Goal: Task Accomplishment & Management: Manage account settings

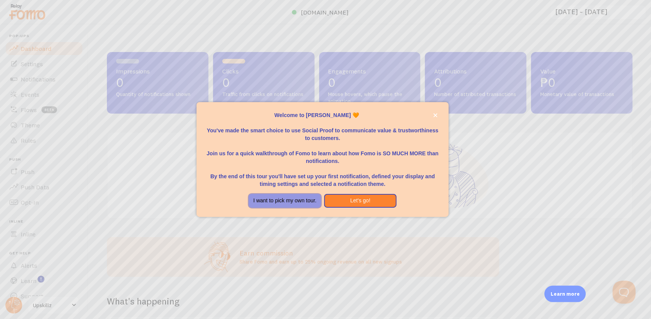
click at [298, 203] on button "I want to pick my own tour." at bounding box center [285, 201] width 72 height 14
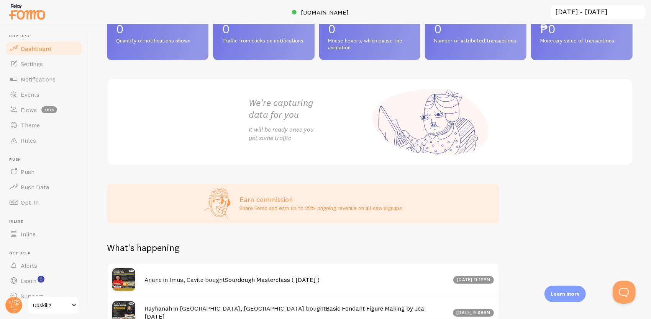
scroll to position [115, 0]
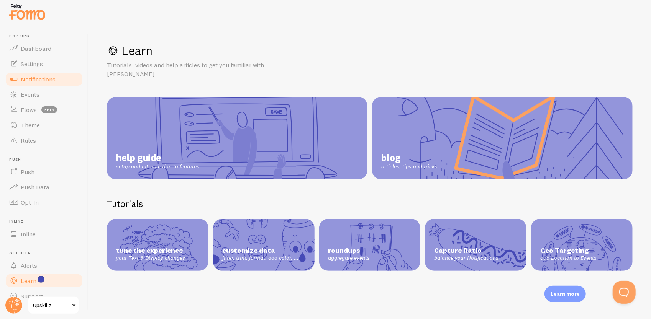
click at [38, 82] on span "Notifications" at bounding box center [38, 79] width 35 height 8
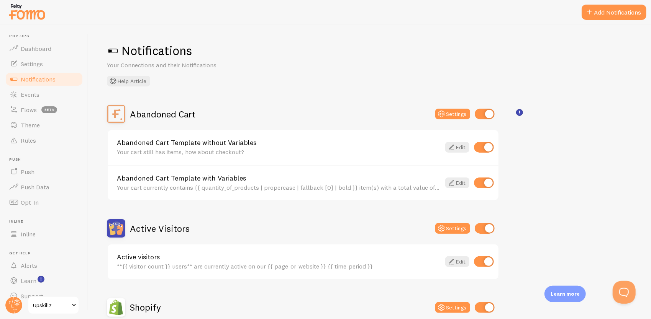
click at [488, 113] on input "checkbox" at bounding box center [485, 114] width 20 height 11
checkbox input "false"
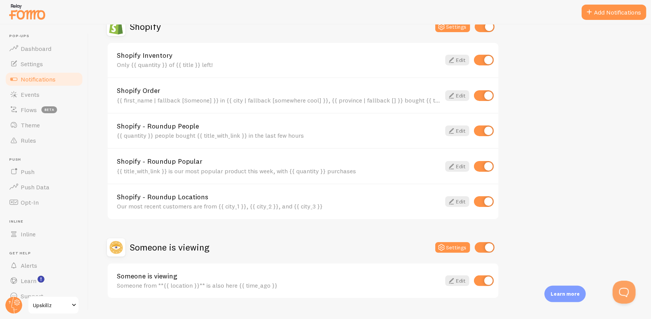
scroll to position [221, 0]
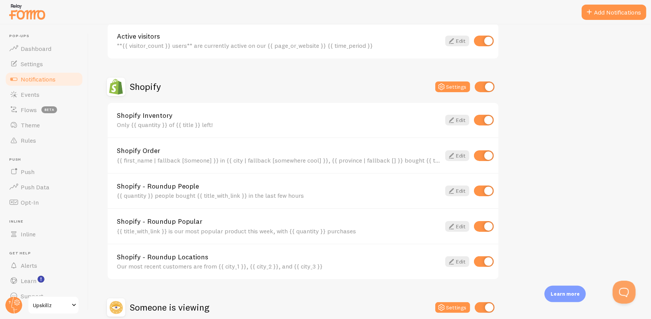
click at [489, 121] on input "checkbox" at bounding box center [484, 120] width 20 height 11
checkbox input "false"
click at [488, 88] on input "checkbox" at bounding box center [485, 87] width 20 height 11
checkbox input "false"
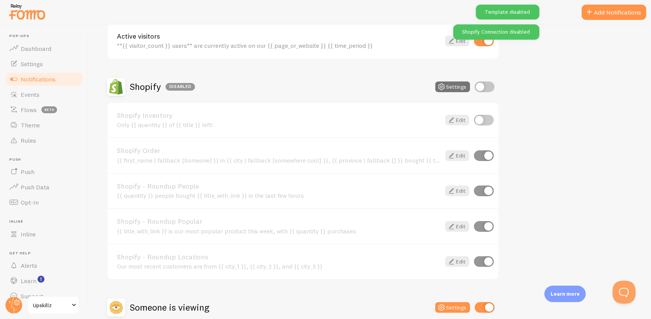
click at [492, 159] on input "checkbox" at bounding box center [484, 156] width 20 height 11
click at [482, 154] on input "checkbox" at bounding box center [484, 156] width 20 height 11
checkbox input "true"
click at [482, 88] on input "checkbox" at bounding box center [485, 87] width 20 height 11
checkbox input "true"
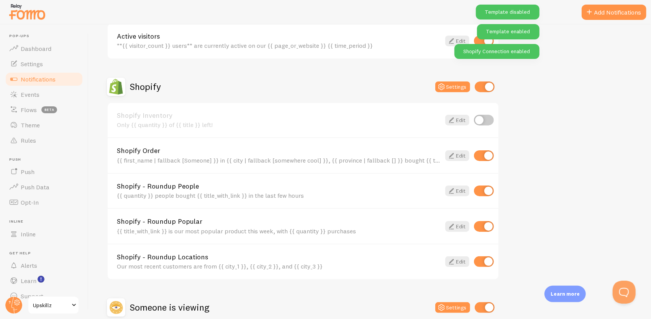
click at [488, 193] on input "checkbox" at bounding box center [484, 191] width 20 height 11
checkbox input "false"
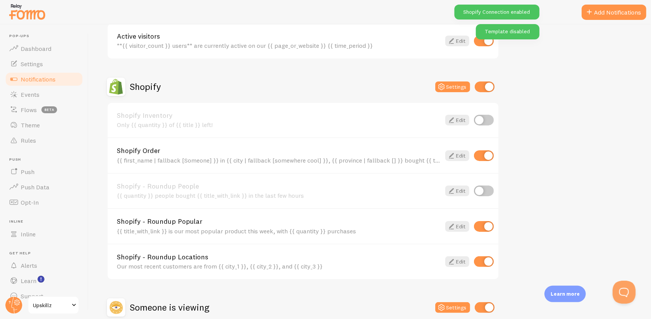
click at [490, 228] on input "checkbox" at bounding box center [484, 226] width 20 height 11
checkbox input "false"
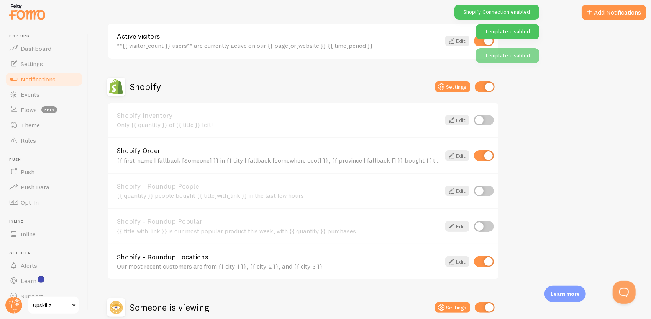
click at [484, 262] on input "checkbox" at bounding box center [484, 262] width 20 height 11
checkbox input "false"
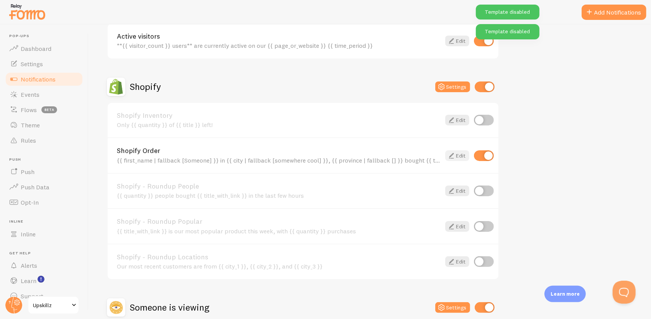
click at [458, 157] on link "Edit" at bounding box center [457, 156] width 24 height 11
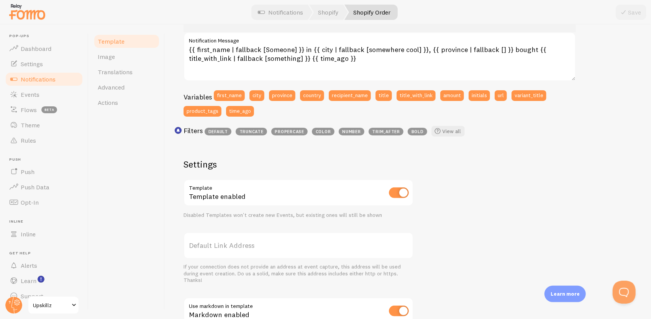
scroll to position [268, 0]
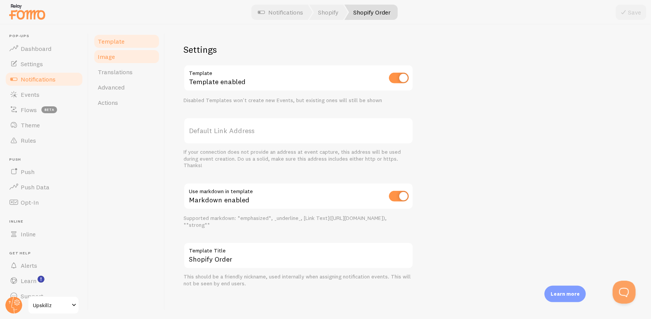
click at [115, 60] on link "Image" at bounding box center [126, 56] width 67 height 15
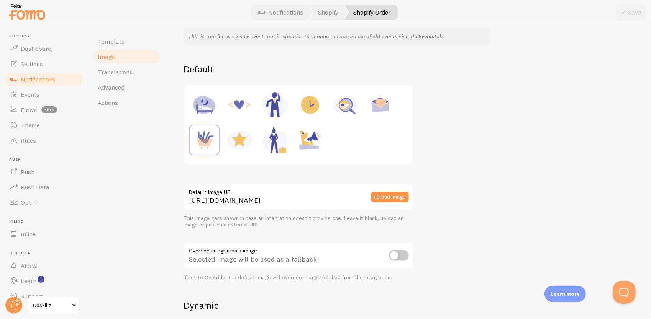
scroll to position [77, 0]
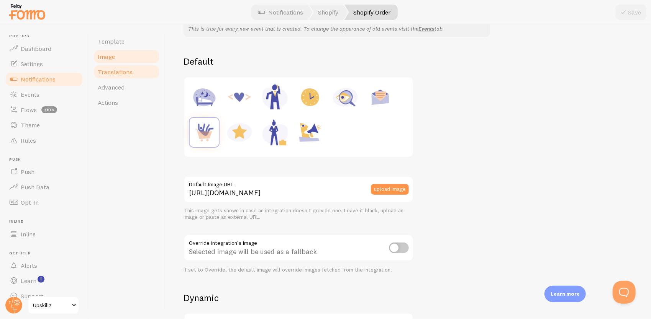
click at [123, 77] on link "Translations" at bounding box center [126, 71] width 67 height 15
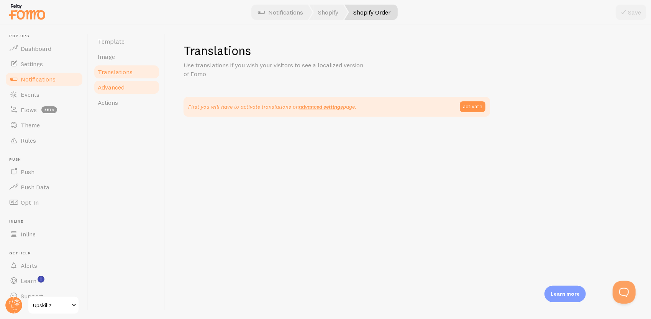
click at [123, 89] on span "Advanced" at bounding box center [111, 88] width 27 height 8
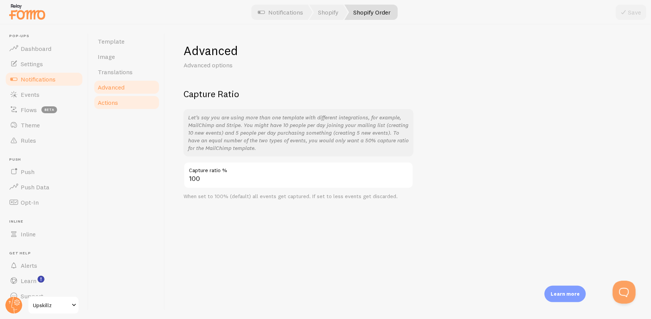
click at [119, 103] on link "Actions" at bounding box center [126, 102] width 67 height 15
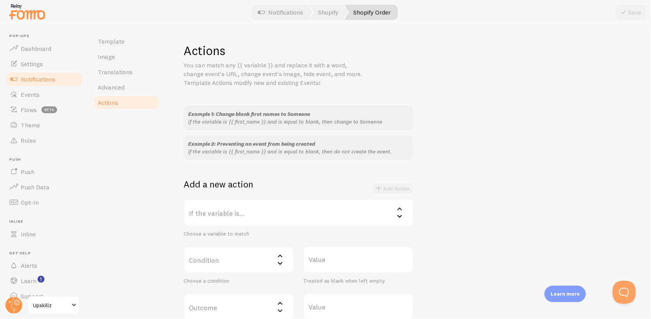
click at [41, 77] on span "Notifications" at bounding box center [38, 79] width 35 height 8
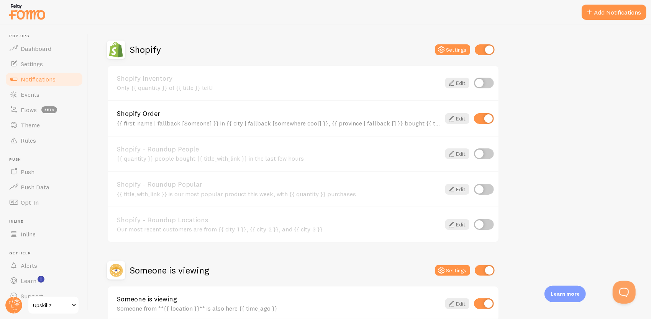
scroll to position [144, 0]
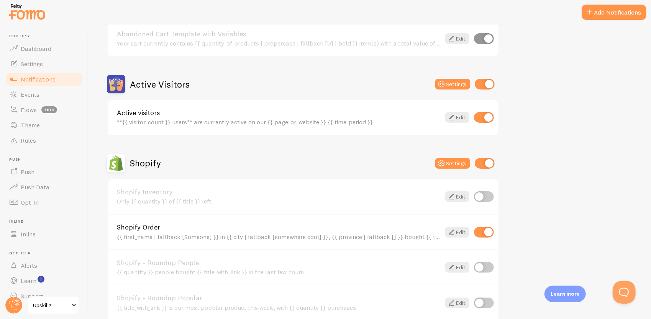
click at [487, 85] on input "checkbox" at bounding box center [485, 84] width 20 height 11
checkbox input "false"
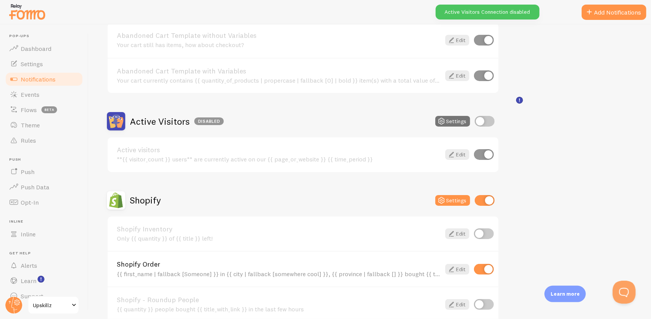
scroll to position [0, 0]
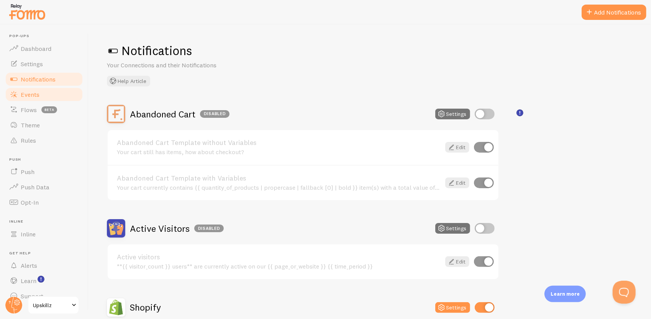
click at [40, 93] on link "Events" at bounding box center [44, 94] width 79 height 15
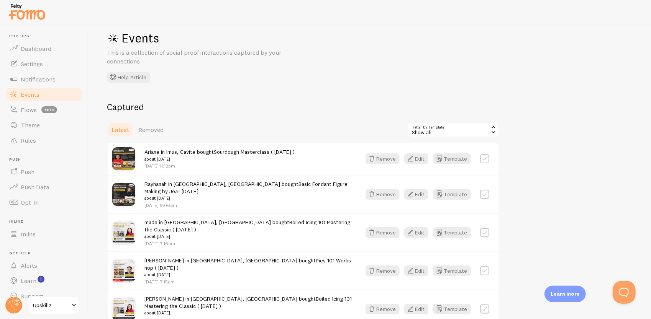
scroll to position [43, 0]
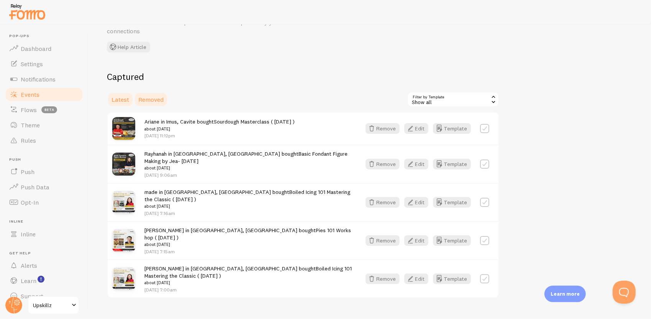
click at [151, 99] on span "Removed" at bounding box center [150, 100] width 25 height 8
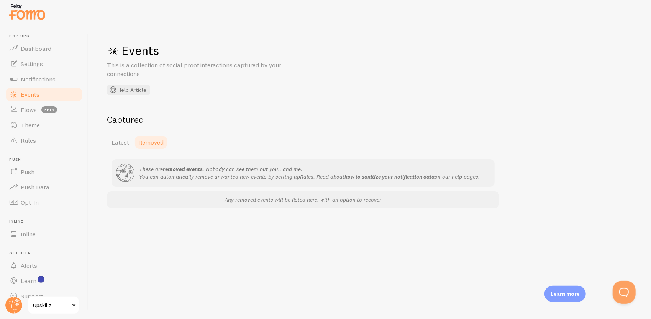
click at [125, 134] on div "Captured Latest Removed These are removed events . Nobody can see them but you.…" at bounding box center [303, 161] width 392 height 95
click at [123, 140] on span "Latest" at bounding box center [120, 143] width 18 height 8
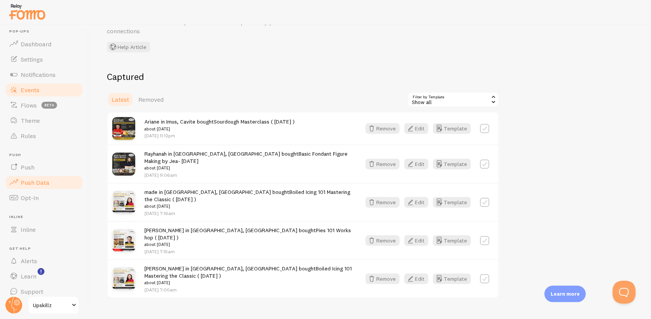
scroll to position [12, 0]
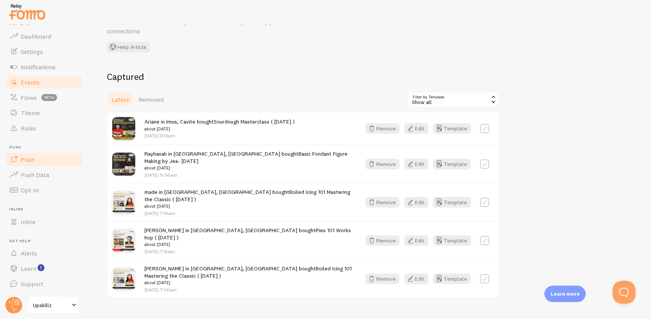
click at [43, 163] on link "Push" at bounding box center [44, 159] width 79 height 15
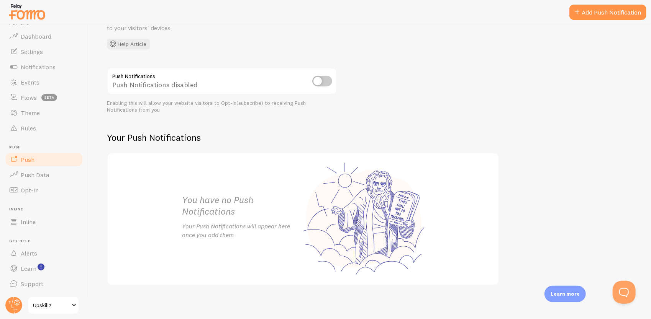
scroll to position [57, 0]
click at [328, 79] on input "checkbox" at bounding box center [322, 78] width 20 height 11
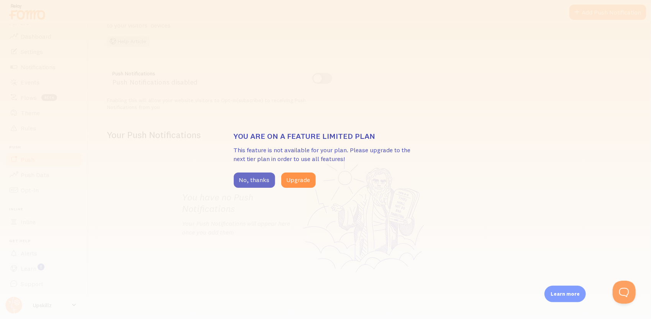
click at [256, 183] on button "No, thanks" at bounding box center [254, 180] width 41 height 15
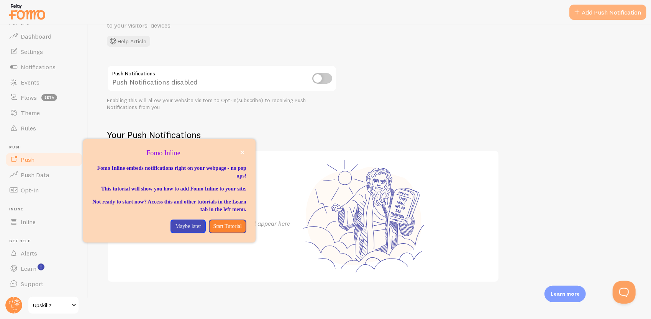
click at [616, 15] on link "Add Push Notification" at bounding box center [607, 12] width 77 height 15
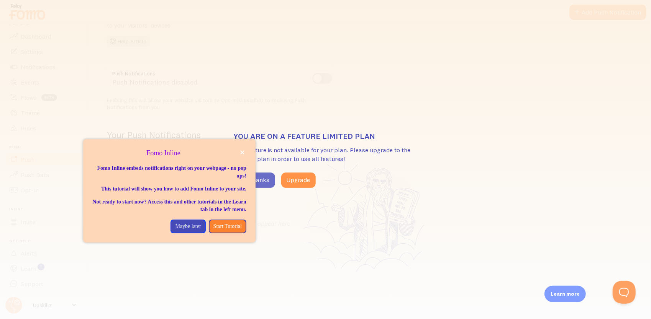
click at [266, 177] on button "No, thanks" at bounding box center [254, 180] width 41 height 15
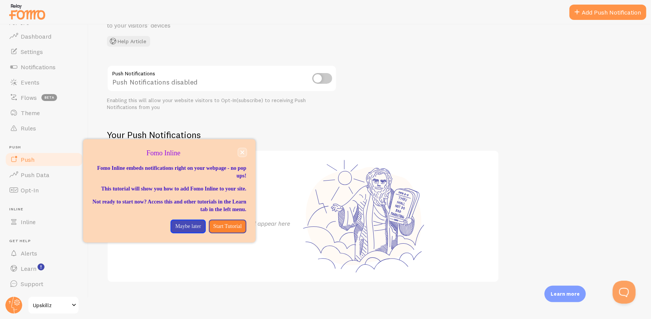
click at [241, 149] on button "close," at bounding box center [242, 153] width 8 height 8
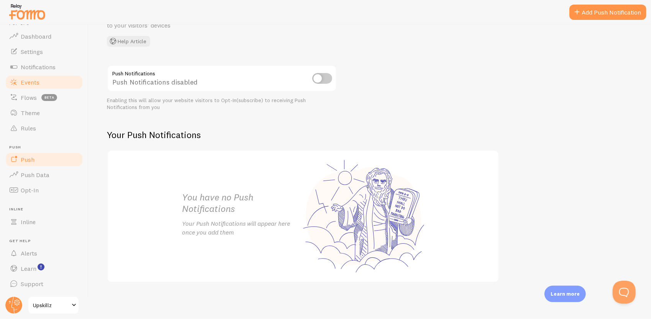
scroll to position [0, 0]
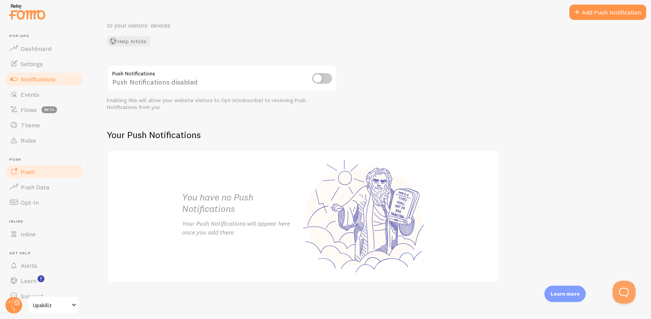
click at [46, 78] on span "Notifications" at bounding box center [38, 79] width 35 height 8
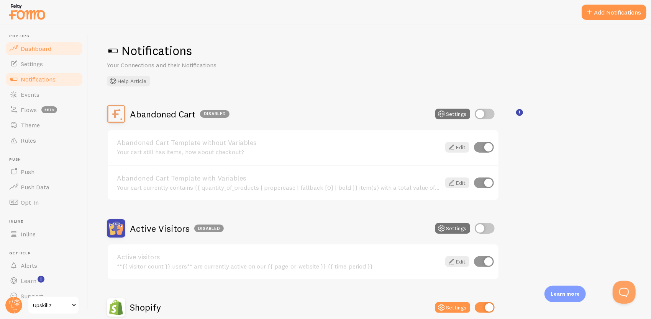
click at [36, 48] on span "Dashboard" at bounding box center [36, 49] width 31 height 8
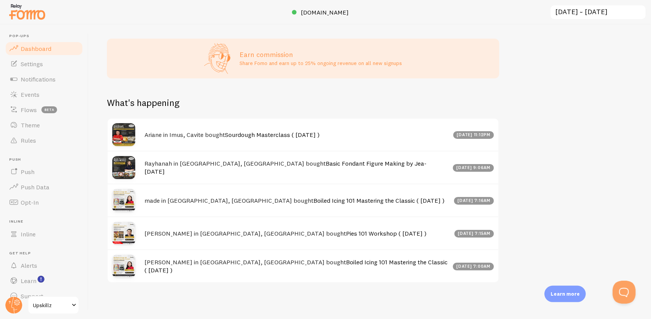
scroll to position [199, 0]
click at [44, 67] on link "Settings" at bounding box center [44, 63] width 79 height 15
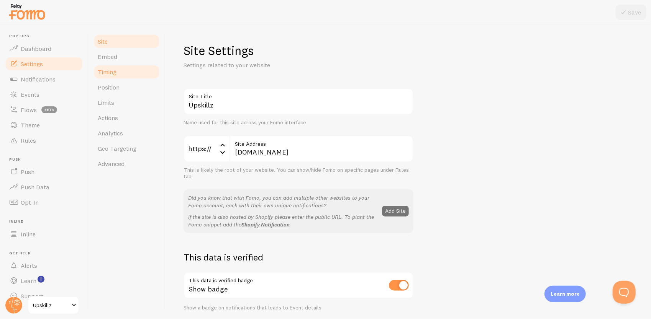
click at [112, 73] on span "Timing" at bounding box center [107, 72] width 19 height 8
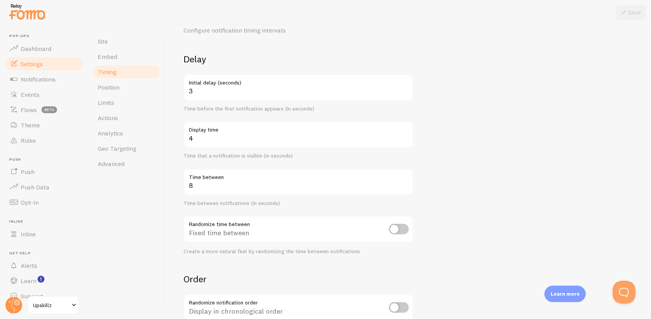
scroll to position [38, 0]
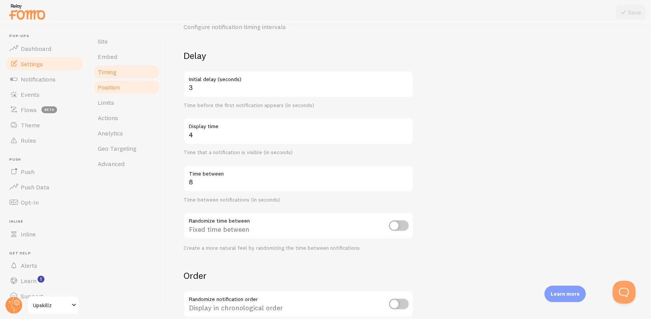
click at [128, 87] on link "Position" at bounding box center [126, 87] width 67 height 15
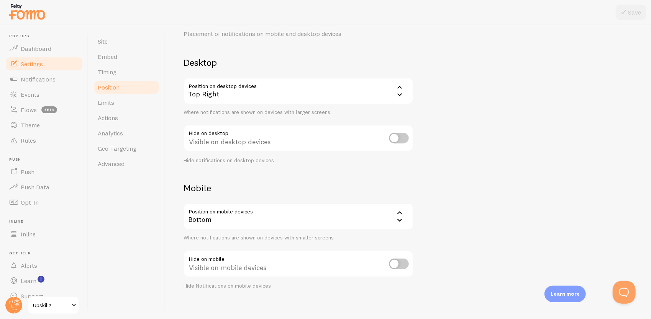
scroll to position [38, 0]
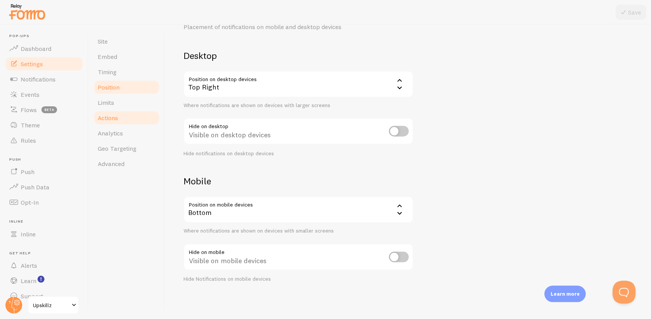
click at [124, 121] on link "Actions" at bounding box center [126, 117] width 67 height 15
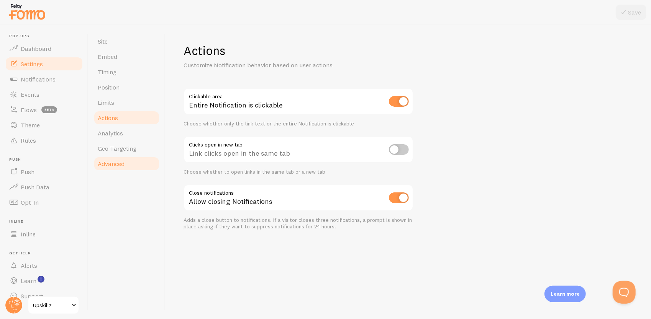
click at [117, 162] on span "Advanced" at bounding box center [111, 164] width 27 height 8
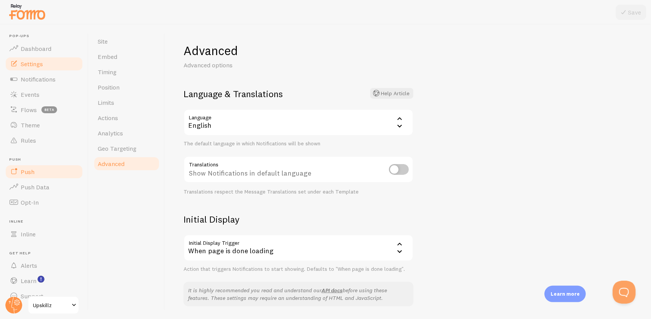
scroll to position [12, 0]
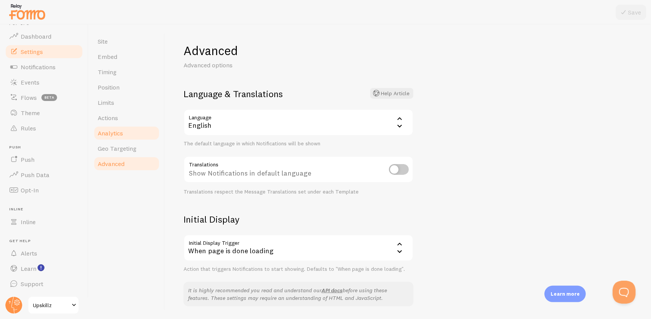
click at [122, 132] on span "Analytics" at bounding box center [110, 133] width 25 height 8
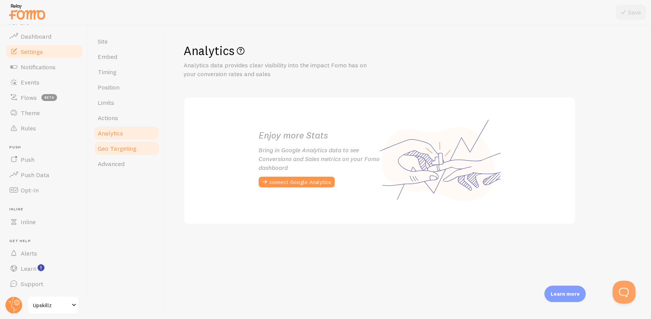
click at [125, 148] on span "Geo Targeting" at bounding box center [117, 149] width 39 height 8
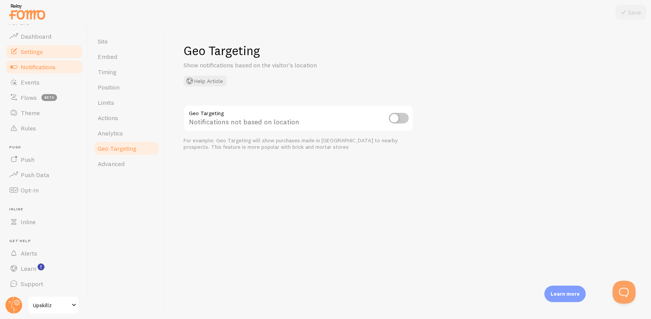
click at [55, 69] on span "Notifications" at bounding box center [38, 67] width 35 height 8
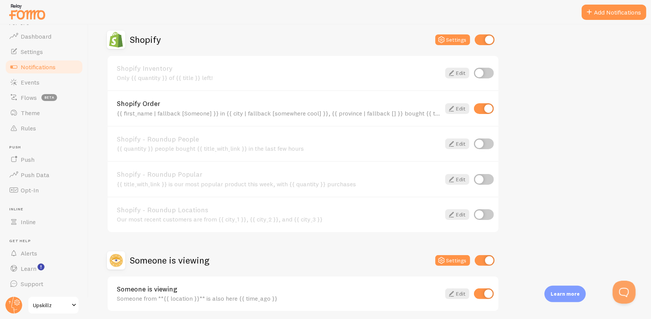
scroll to position [298, 0]
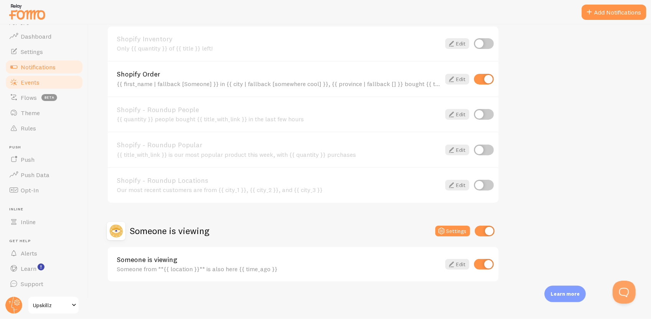
click at [47, 82] on link "Events" at bounding box center [44, 82] width 79 height 15
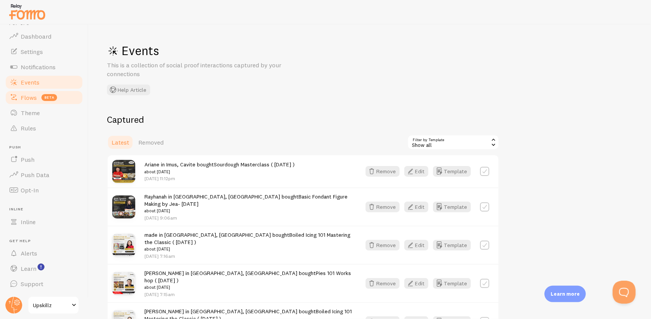
click at [31, 97] on span "Flows" at bounding box center [29, 98] width 16 height 8
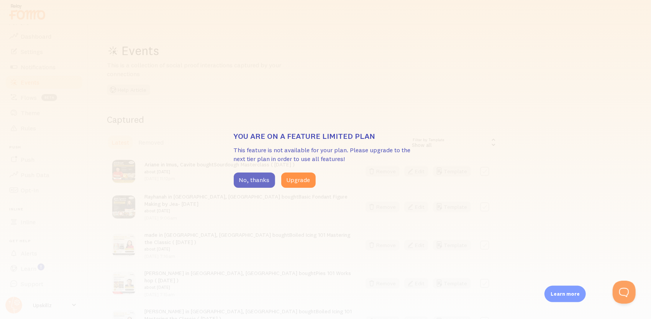
click at [247, 179] on button "No, thanks" at bounding box center [254, 180] width 41 height 15
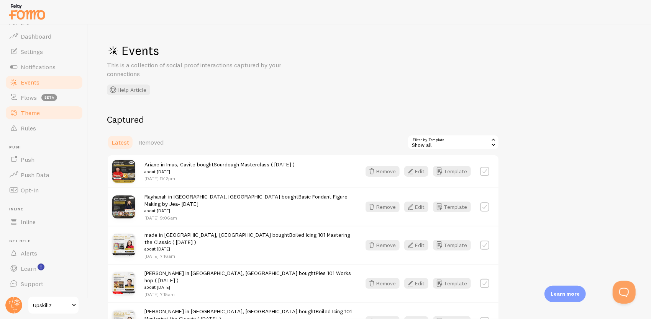
click at [26, 112] on span "Theme" at bounding box center [30, 113] width 19 height 8
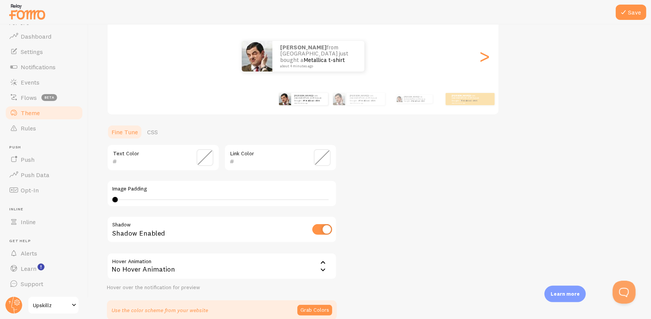
scroll to position [85, 0]
click at [631, 10] on button "Save" at bounding box center [631, 12] width 31 height 15
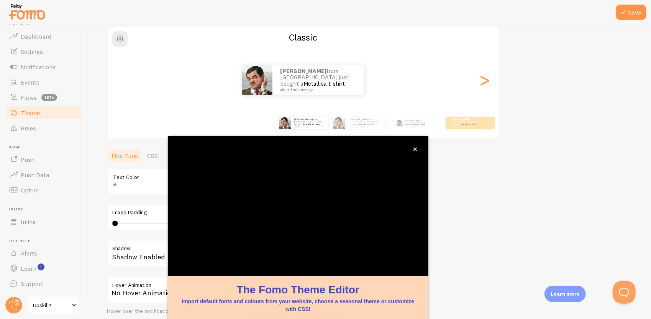
scroll to position [46, 0]
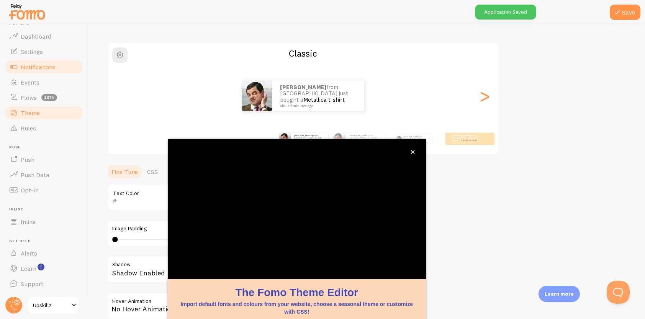
click at [42, 70] on span "Notifications" at bounding box center [38, 67] width 35 height 8
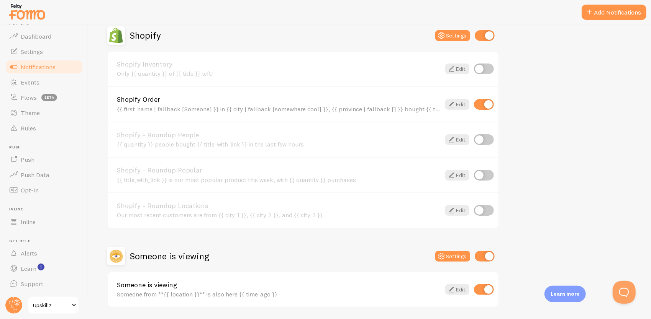
scroll to position [298, 0]
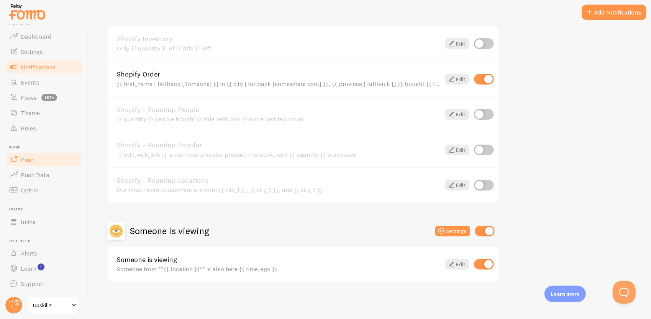
click at [38, 160] on link "Push" at bounding box center [44, 159] width 79 height 15
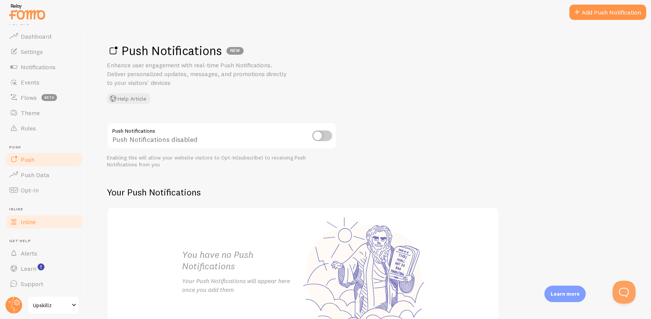
click at [44, 218] on link "Inline" at bounding box center [44, 222] width 79 height 15
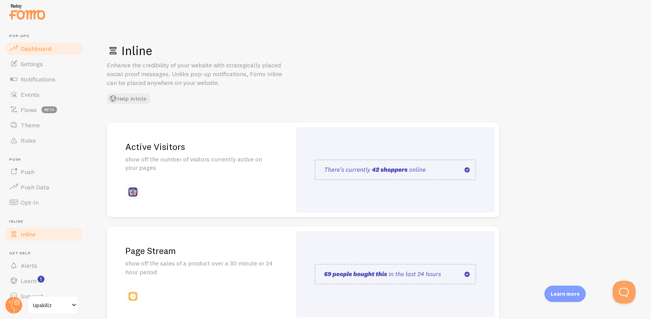
click at [41, 48] on span "Dashboard" at bounding box center [36, 49] width 31 height 8
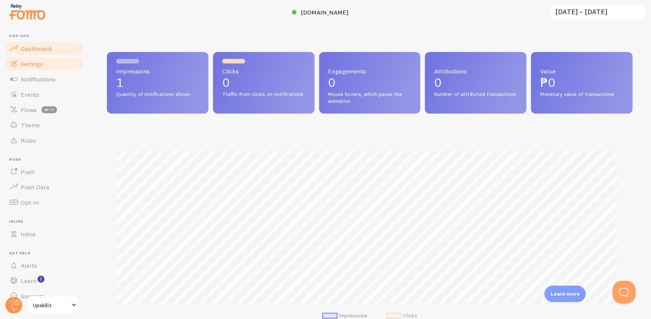
scroll to position [202, 520]
click at [41, 67] on span "Settings" at bounding box center [32, 64] width 22 height 8
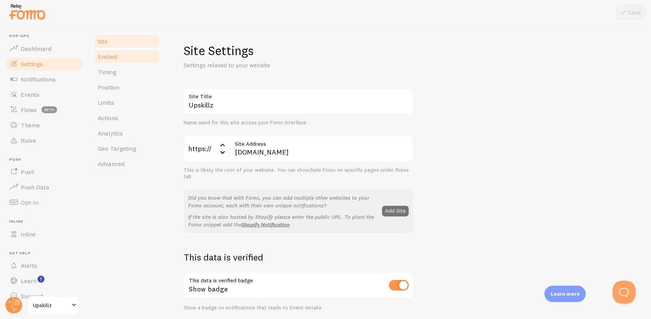
click at [108, 62] on link "Embed" at bounding box center [126, 56] width 67 height 15
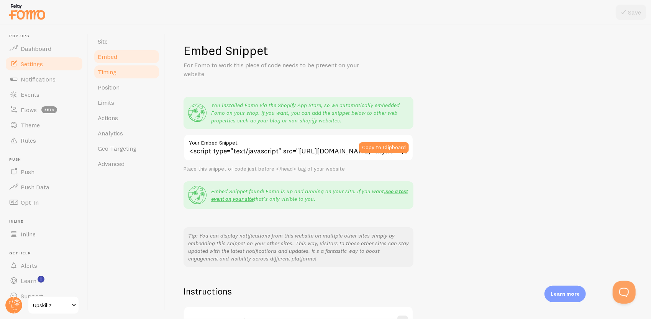
click at [109, 73] on span "Timing" at bounding box center [107, 72] width 19 height 8
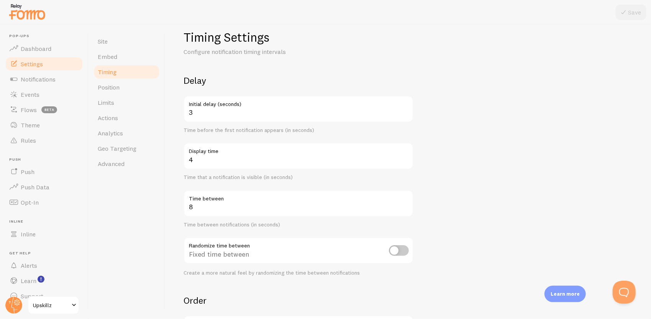
scroll to position [38, 0]
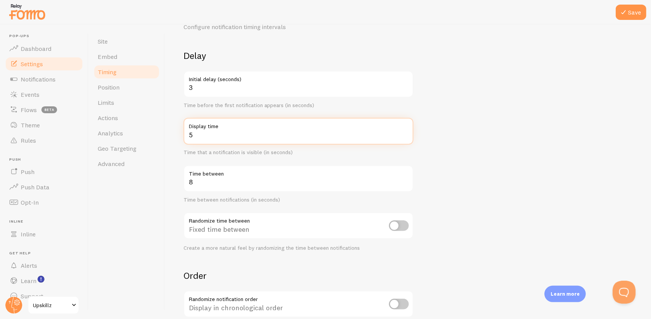
click at [406, 133] on input "5" at bounding box center [298, 131] width 230 height 27
click at [406, 132] on input "6" at bounding box center [298, 131] width 230 height 27
click at [455, 146] on form "Delay 3 Initial delay (seconds) Time before the first notification appears (in …" at bounding box center [407, 214] width 449 height 329
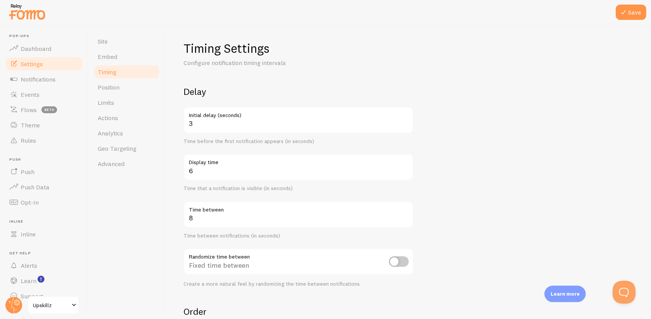
scroll to position [0, 0]
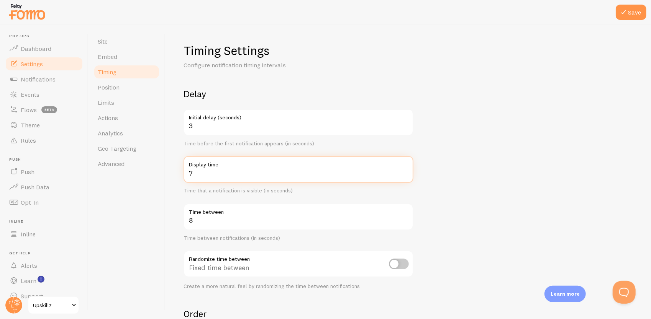
click at [405, 171] on input "7" at bounding box center [298, 169] width 230 height 27
type input "8"
click at [405, 170] on input "8" at bounding box center [298, 169] width 230 height 27
click at [477, 177] on form "Delay 3 Initial delay (seconds) Time before the first notification appears (in …" at bounding box center [407, 252] width 449 height 329
click at [125, 87] on link "Position" at bounding box center [126, 87] width 67 height 15
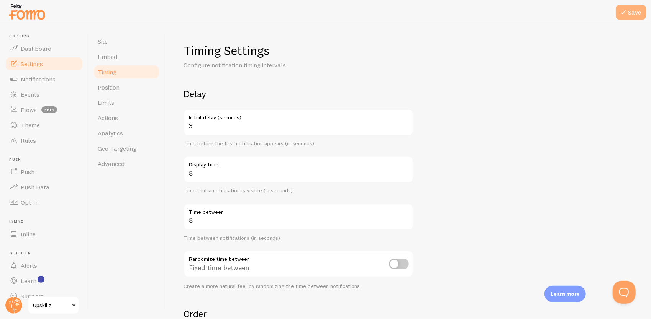
click at [626, 15] on icon at bounding box center [623, 12] width 9 height 9
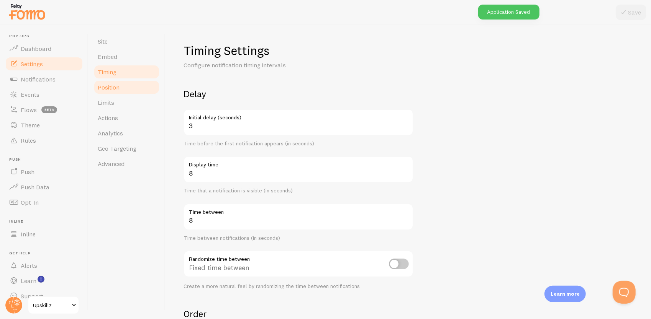
click at [125, 90] on link "Position" at bounding box center [126, 87] width 67 height 15
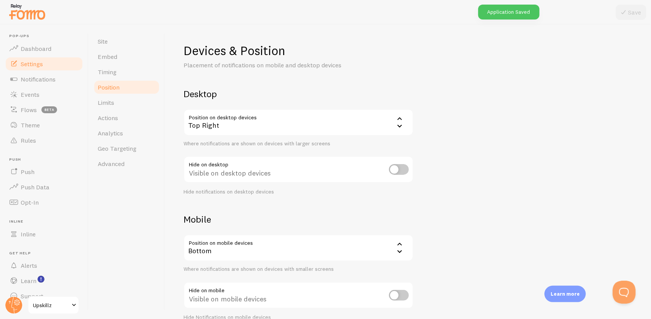
click at [400, 126] on icon at bounding box center [399, 125] width 9 height 9
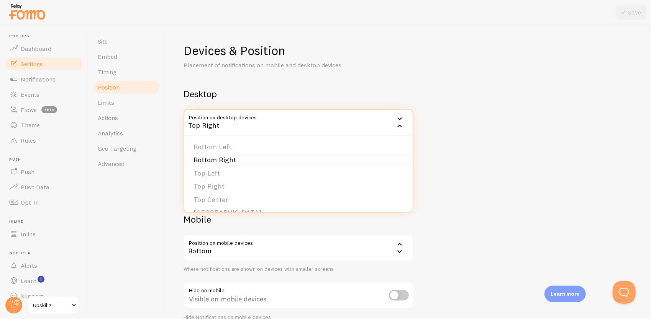
click at [247, 156] on li "Bottom Right" at bounding box center [298, 160] width 228 height 13
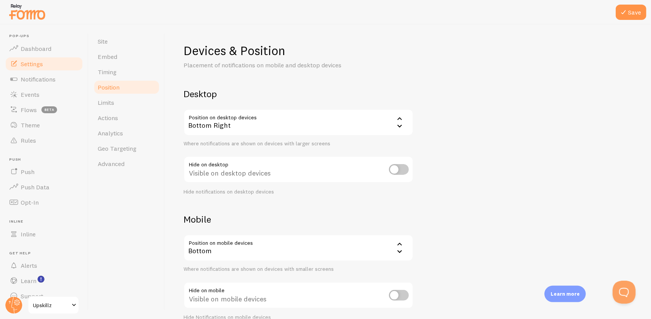
click at [467, 141] on div "Devices & Position Placement of notifications on mobile and desktop devices Des…" at bounding box center [407, 182] width 449 height 279
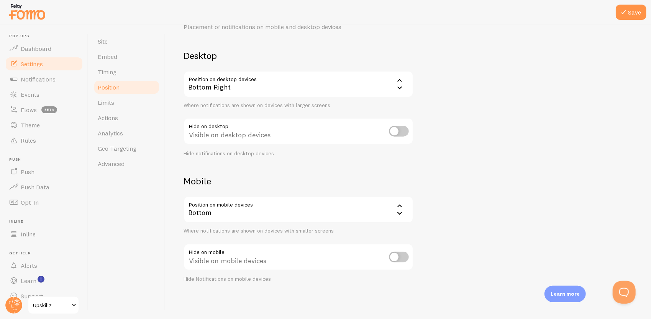
scroll to position [38, 0]
click at [402, 131] on input "checkbox" at bounding box center [399, 131] width 20 height 11
checkbox input "true"
click at [459, 208] on div "Devices & Position Placement of notifications on mobile and desktop devices Des…" at bounding box center [407, 144] width 449 height 279
click at [631, 11] on button "Save" at bounding box center [631, 12] width 31 height 15
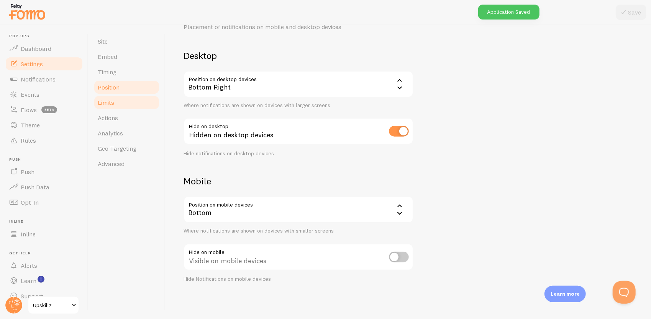
click at [138, 105] on link "Limits" at bounding box center [126, 102] width 67 height 15
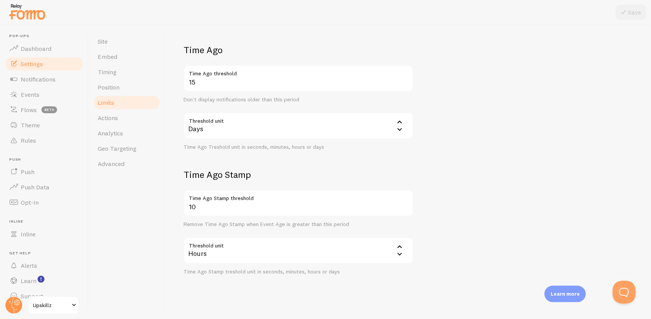
scroll to position [177, 0]
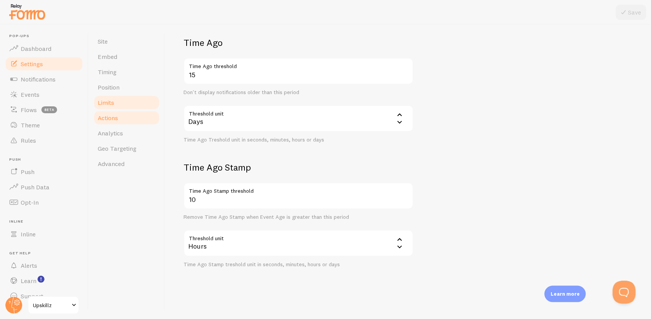
click at [132, 121] on link "Actions" at bounding box center [126, 117] width 67 height 15
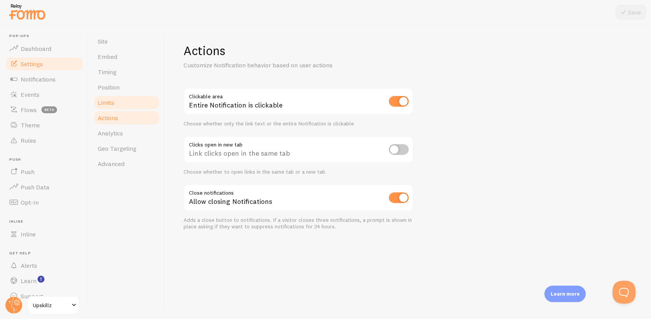
click at [132, 105] on link "Limits" at bounding box center [126, 102] width 67 height 15
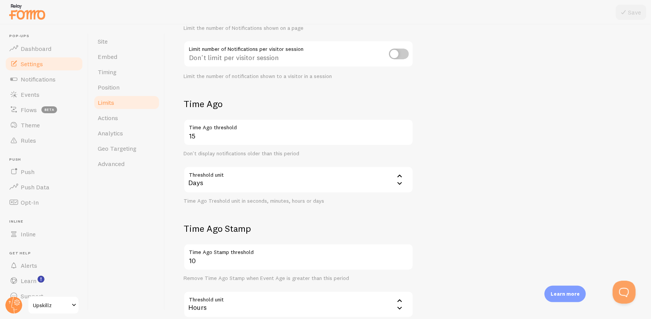
scroll to position [153, 0]
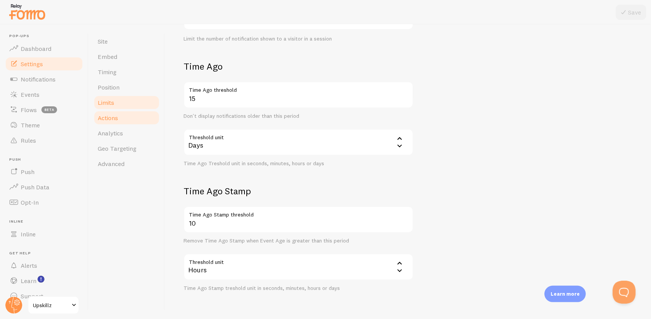
click at [97, 116] on link "Actions" at bounding box center [126, 117] width 67 height 15
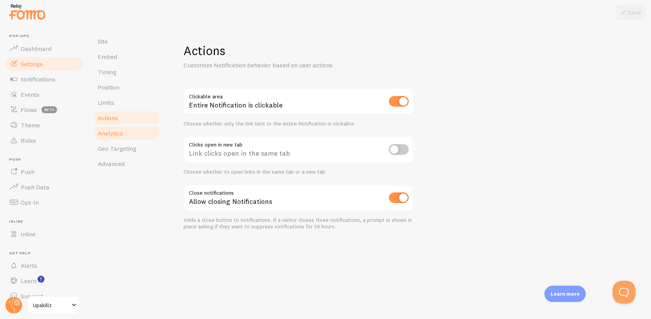
click at [128, 135] on link "Analytics" at bounding box center [126, 133] width 67 height 15
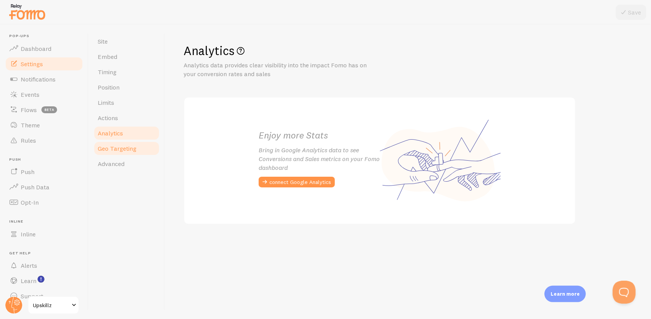
click at [131, 146] on span "Geo Targeting" at bounding box center [117, 149] width 39 height 8
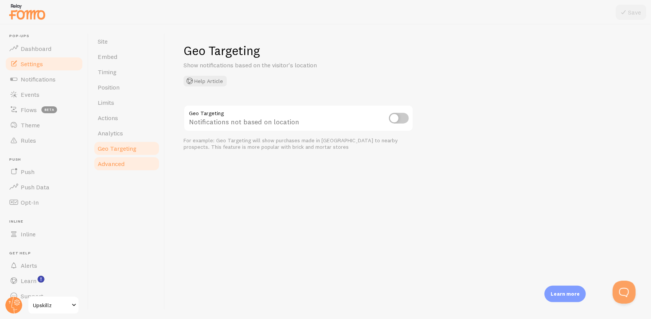
click at [132, 165] on link "Advanced" at bounding box center [126, 163] width 67 height 15
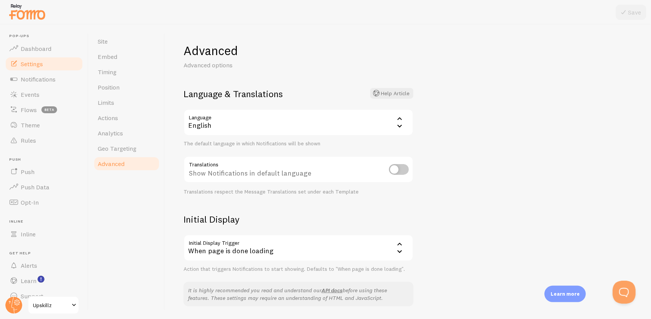
click at [136, 203] on div "Site Embed Timing Position Limits Actions Analytics Geo Targeting Advanced" at bounding box center [126, 172] width 77 height 295
click at [50, 82] on span "Notifications" at bounding box center [38, 79] width 35 height 8
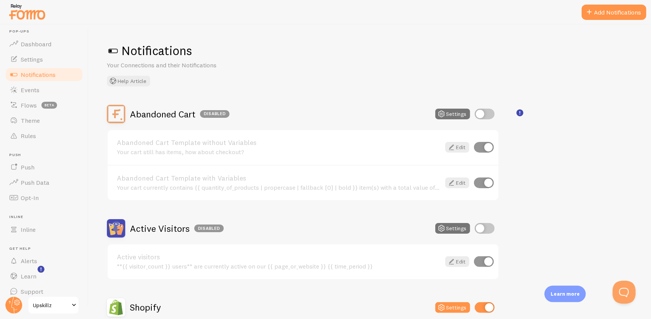
scroll to position [12, 0]
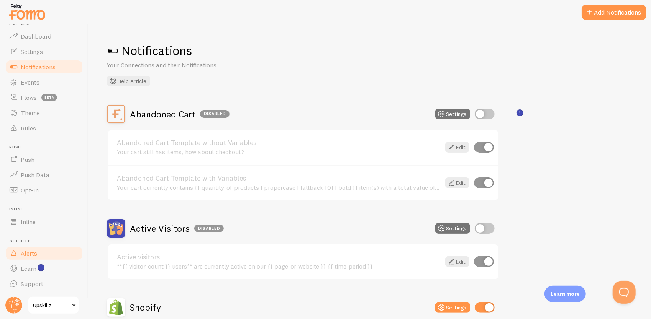
click at [35, 254] on span "Alerts" at bounding box center [29, 254] width 16 height 8
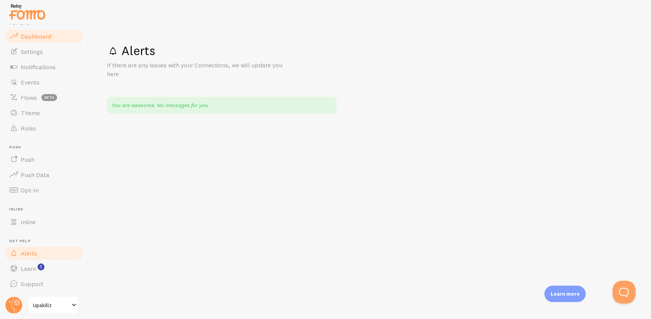
click at [46, 40] on link "Dashboard" at bounding box center [44, 36] width 79 height 15
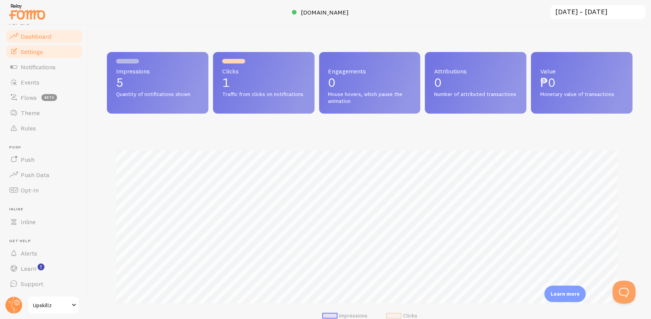
click at [42, 54] on span "Settings" at bounding box center [32, 52] width 22 height 8
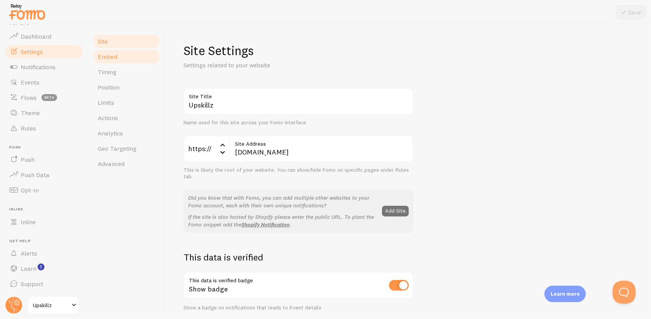
click at [118, 57] on link "Embed" at bounding box center [126, 56] width 67 height 15
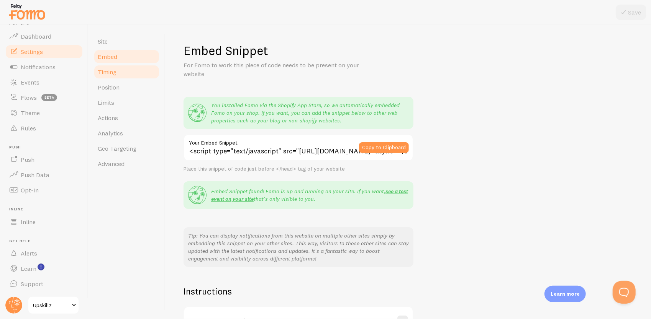
click at [112, 73] on span "Timing" at bounding box center [107, 72] width 19 height 8
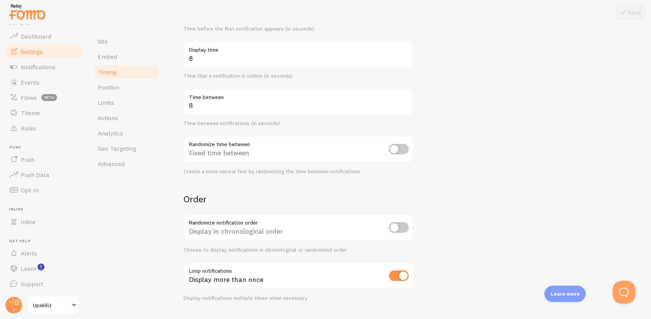
scroll to position [134, 0]
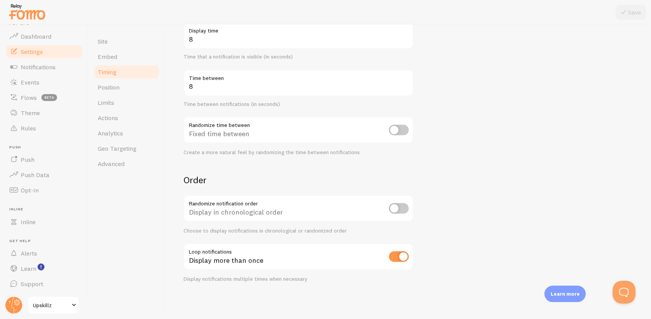
click at [401, 211] on input "checkbox" at bounding box center [399, 208] width 20 height 11
click at [407, 209] on input "checkbox" at bounding box center [399, 208] width 20 height 11
drag, startPoint x: 221, startPoint y: 213, endPoint x: 280, endPoint y: 211, distance: 59.8
click at [280, 211] on div "Display in chronological order" at bounding box center [298, 209] width 230 height 28
copy div "chronological order"
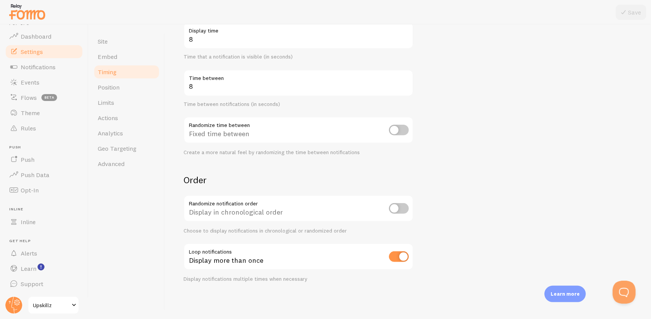
click at [482, 140] on form "Delay 3 Initial delay (seconds) Time before the first notification appears (in …" at bounding box center [407, 118] width 449 height 329
click at [400, 208] on input "checkbox" at bounding box center [399, 208] width 20 height 11
click at [406, 211] on input "checkbox" at bounding box center [399, 208] width 20 height 11
checkbox input "false"
click at [467, 213] on form "Delay 3 Initial delay (seconds) Time before the first notification appears (in …" at bounding box center [407, 118] width 449 height 329
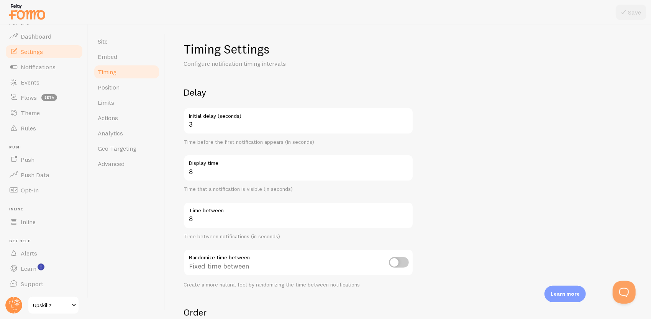
scroll to position [0, 0]
click at [133, 85] on link "Position" at bounding box center [126, 87] width 67 height 15
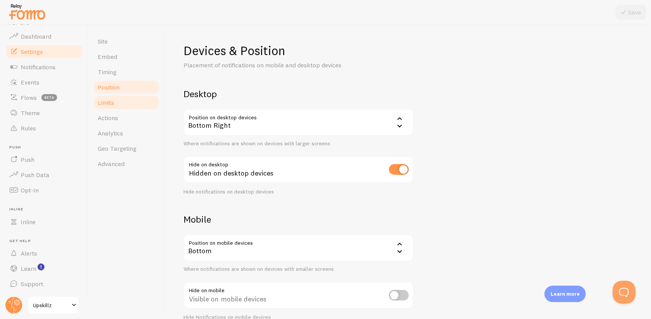
click at [138, 98] on link "Limits" at bounding box center [126, 102] width 67 height 15
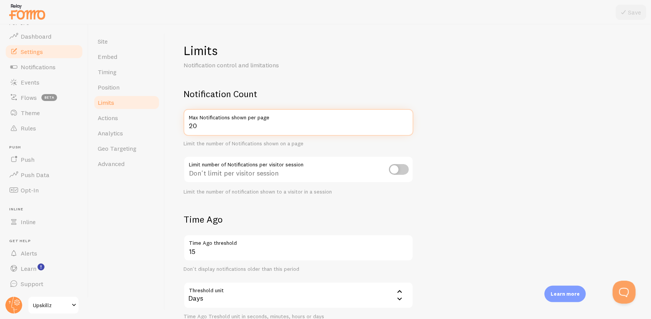
click at [429, 120] on form "Notification Count 20 Max Notifications shown per page Limit the number of Noti…" at bounding box center [407, 266] width 449 height 357
click at [550, 121] on form "Notification Count 20 Max Notifications shown per page Limit the number of Noti…" at bounding box center [407, 266] width 449 height 357
click at [114, 112] on link "Actions" at bounding box center [126, 117] width 67 height 15
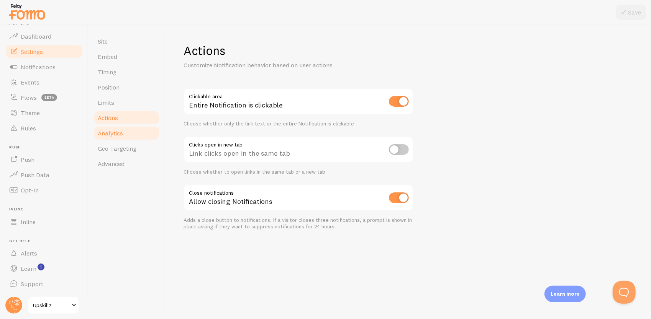
click at [130, 131] on link "Analytics" at bounding box center [126, 133] width 67 height 15
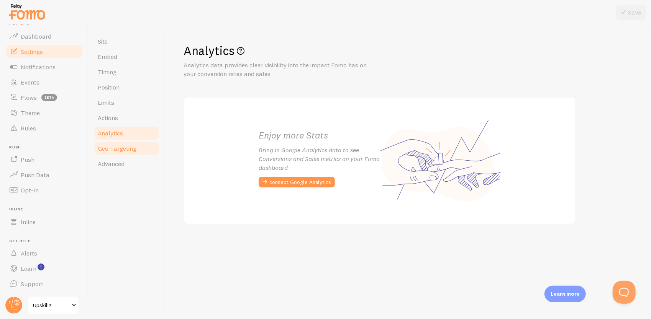
click at [143, 153] on link "Geo Targeting" at bounding box center [126, 148] width 67 height 15
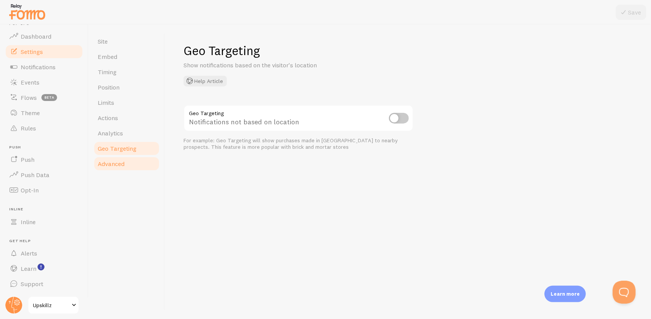
click at [129, 164] on link "Advanced" at bounding box center [126, 163] width 67 height 15
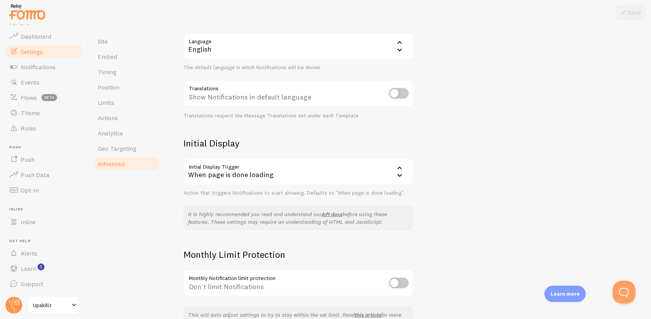
scroll to position [125, 0]
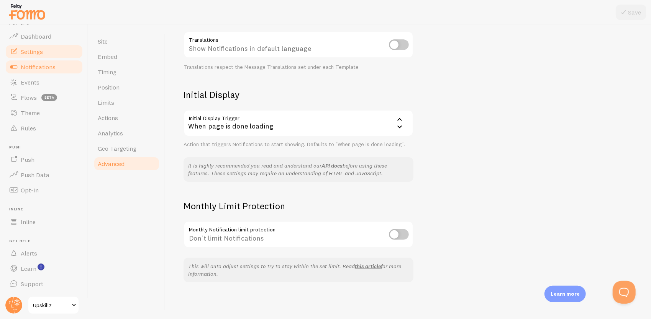
click at [51, 67] on span "Notifications" at bounding box center [38, 67] width 35 height 8
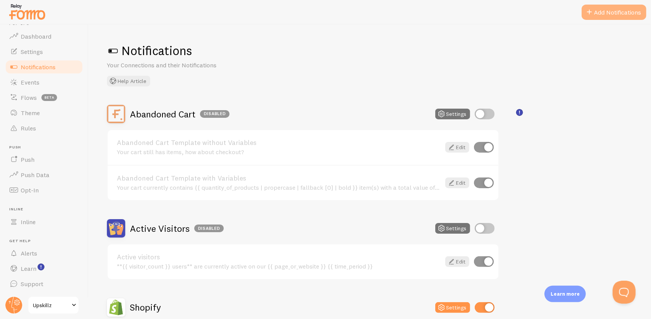
click at [611, 9] on button "Add Notifications" at bounding box center [614, 12] width 65 height 15
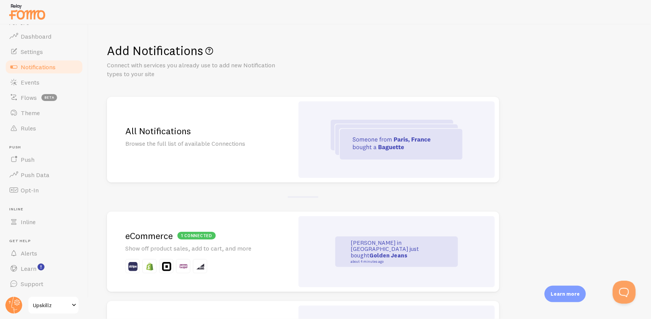
click at [231, 129] on h2 "All Notifications" at bounding box center [200, 131] width 150 height 12
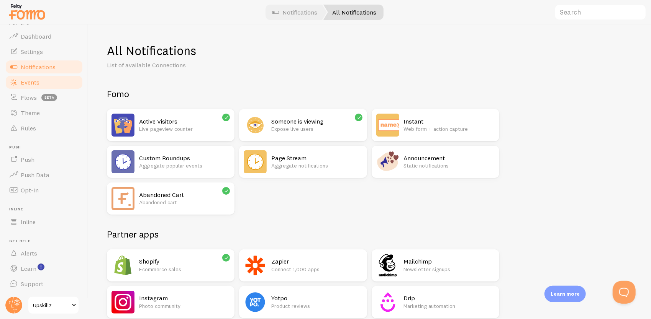
click at [38, 80] on span "Events" at bounding box center [30, 83] width 19 height 8
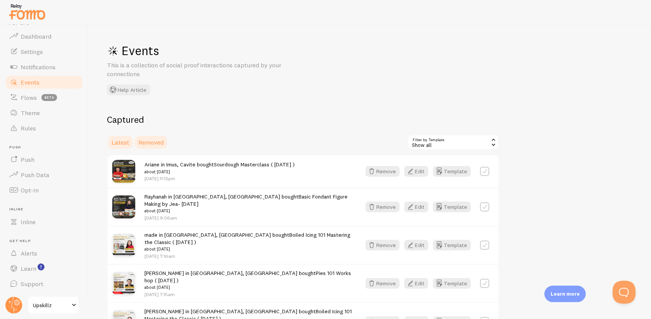
click at [161, 143] on span "Removed" at bounding box center [150, 143] width 25 height 8
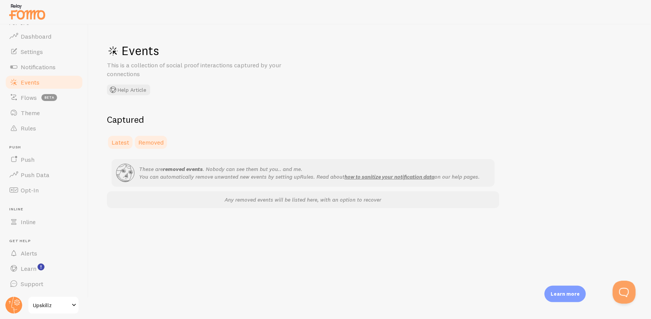
click at [119, 141] on span "Latest" at bounding box center [120, 143] width 18 height 8
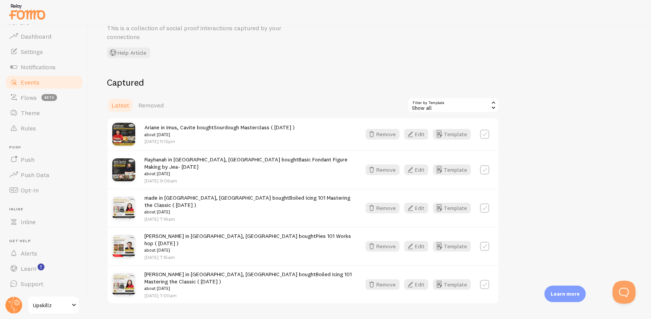
scroll to position [43, 0]
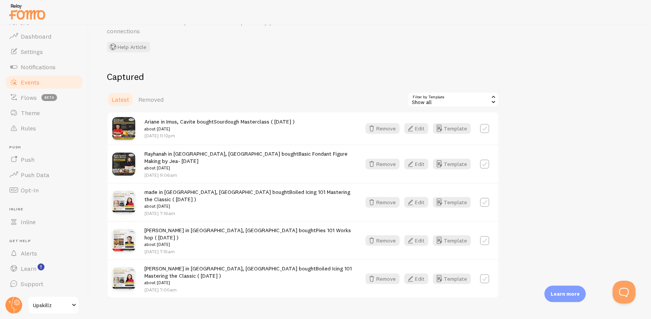
click at [460, 103] on div "Show all" at bounding box center [453, 99] width 92 height 15
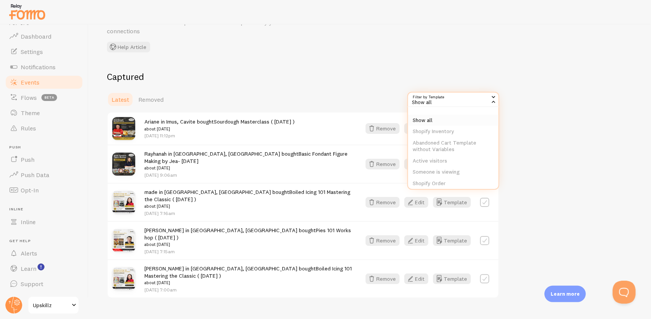
click at [434, 123] on li "Show all" at bounding box center [453, 120] width 90 height 11
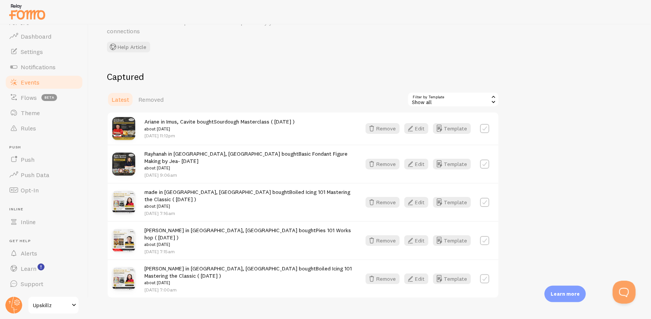
click at [530, 104] on div "Captured Latest Removed Filter by Template all Show all Show all Shopify Invent…" at bounding box center [370, 185] width 526 height 228
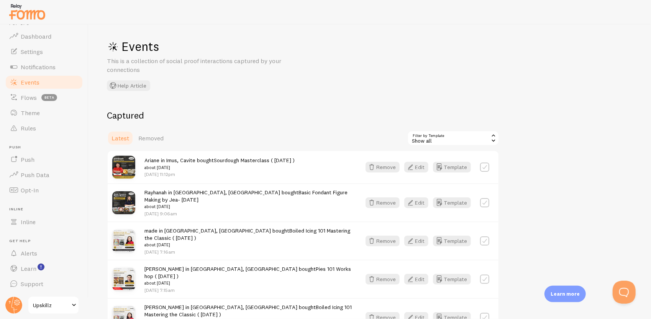
scroll to position [0, 0]
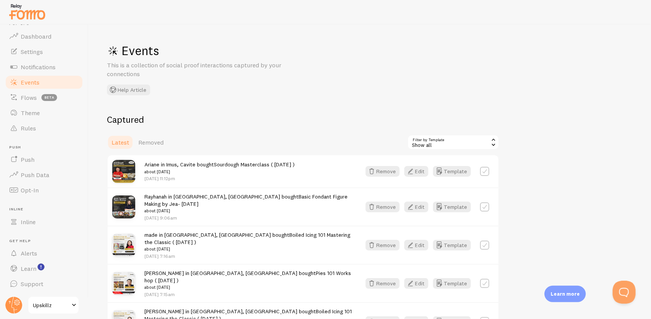
click at [323, 104] on div "Events This is a collection of social proof interactions captured by your conne…" at bounding box center [369, 172] width 562 height 295
click at [34, 100] on span "Flows" at bounding box center [29, 98] width 16 height 8
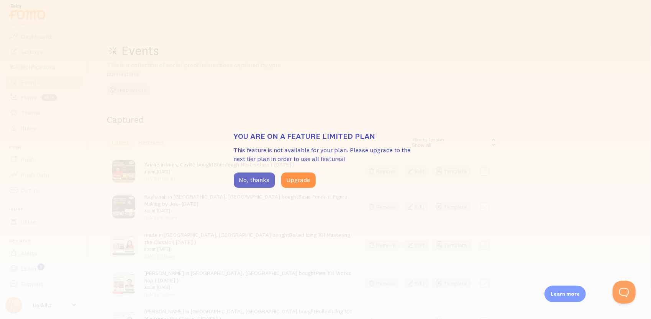
click at [253, 181] on button "No, thanks" at bounding box center [254, 180] width 41 height 15
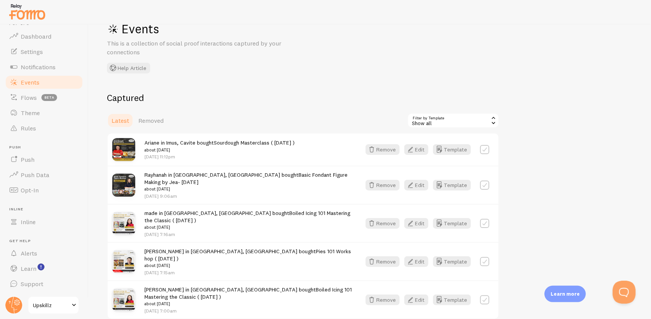
scroll to position [38, 0]
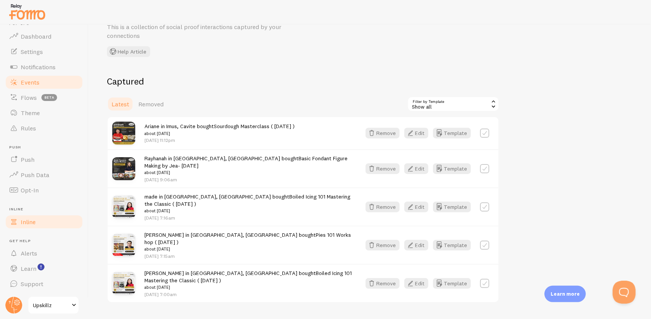
click at [43, 220] on link "Inline" at bounding box center [44, 222] width 79 height 15
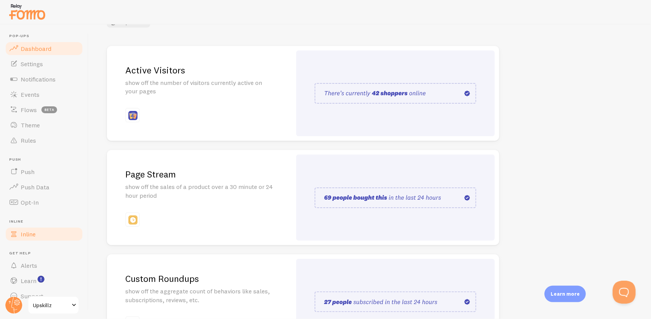
click at [39, 41] on link "Dashboard" at bounding box center [44, 48] width 79 height 15
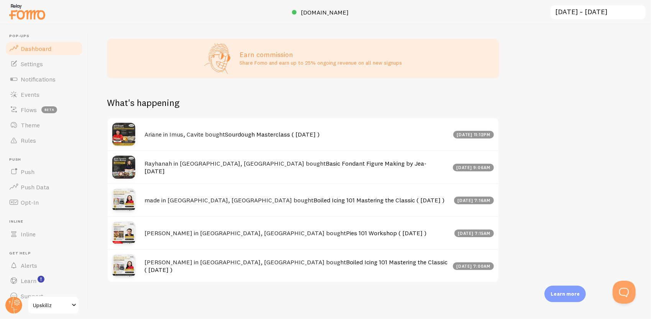
scroll to position [314, 0]
click at [247, 293] on div "Impressions 5 Quantity of notifications shown Clicks 1 Traffic from clicks on n…" at bounding box center [369, 172] width 562 height 295
click at [43, 64] on link "Settings" at bounding box center [44, 63] width 79 height 15
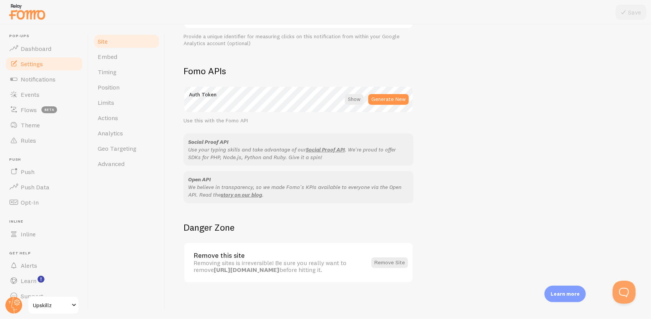
scroll to position [404, 0]
click at [123, 56] on link "Embed" at bounding box center [126, 56] width 67 height 15
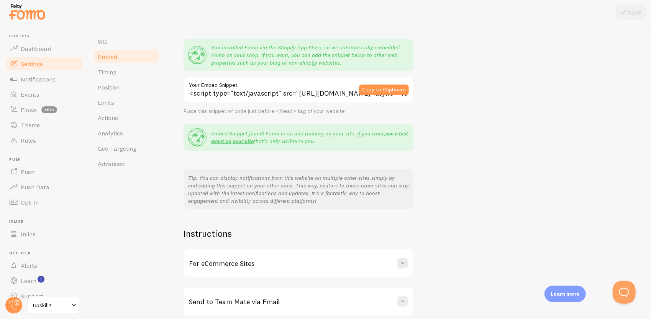
scroll to position [15, 0]
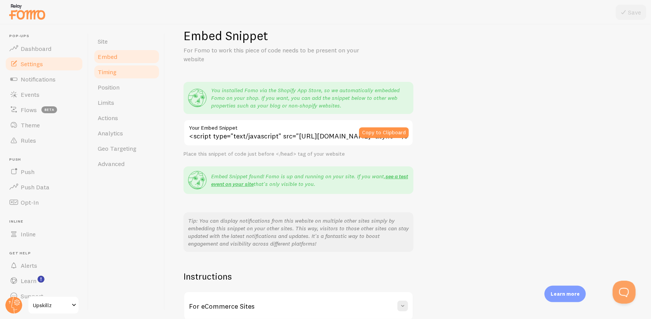
click at [133, 74] on link "Timing" at bounding box center [126, 71] width 67 height 15
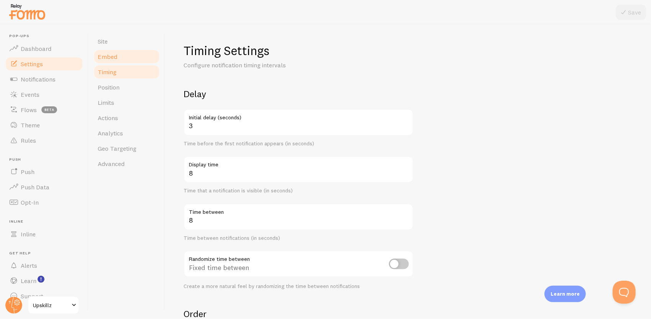
click at [116, 54] on span "Embed" at bounding box center [108, 57] width 20 height 8
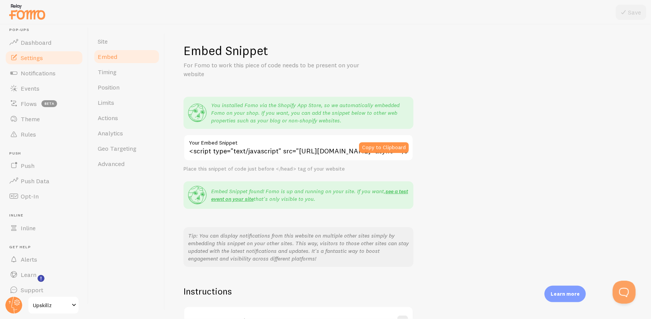
scroll to position [12, 0]
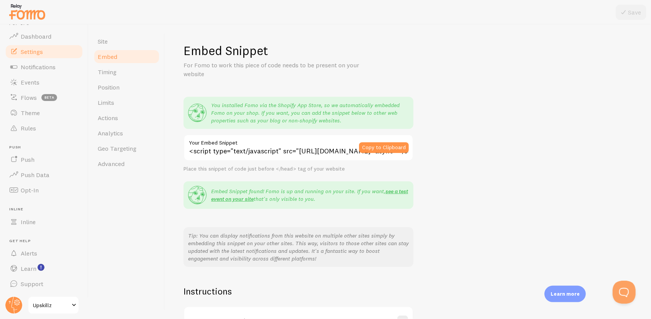
click at [525, 142] on div "Embed Snippet For Fomo to work this piece of code needs to be present on your w…" at bounding box center [407, 208] width 449 height 331
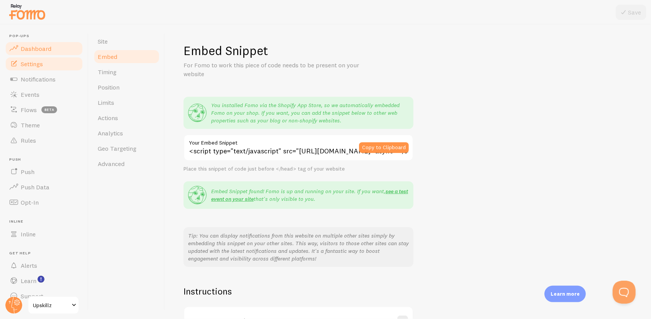
click at [25, 48] on span "Dashboard" at bounding box center [36, 49] width 31 height 8
